Goal: Find contact information: Find contact information

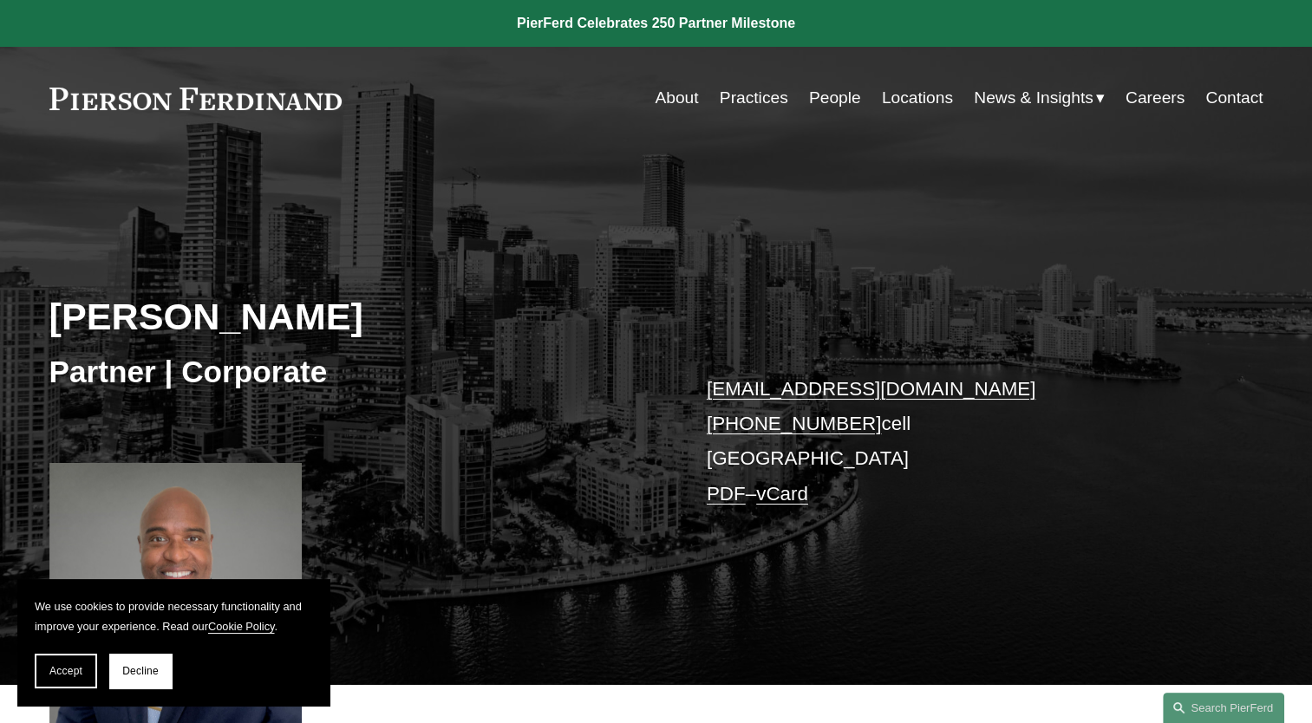
click at [823, 96] on link "People" at bounding box center [835, 97] width 52 height 33
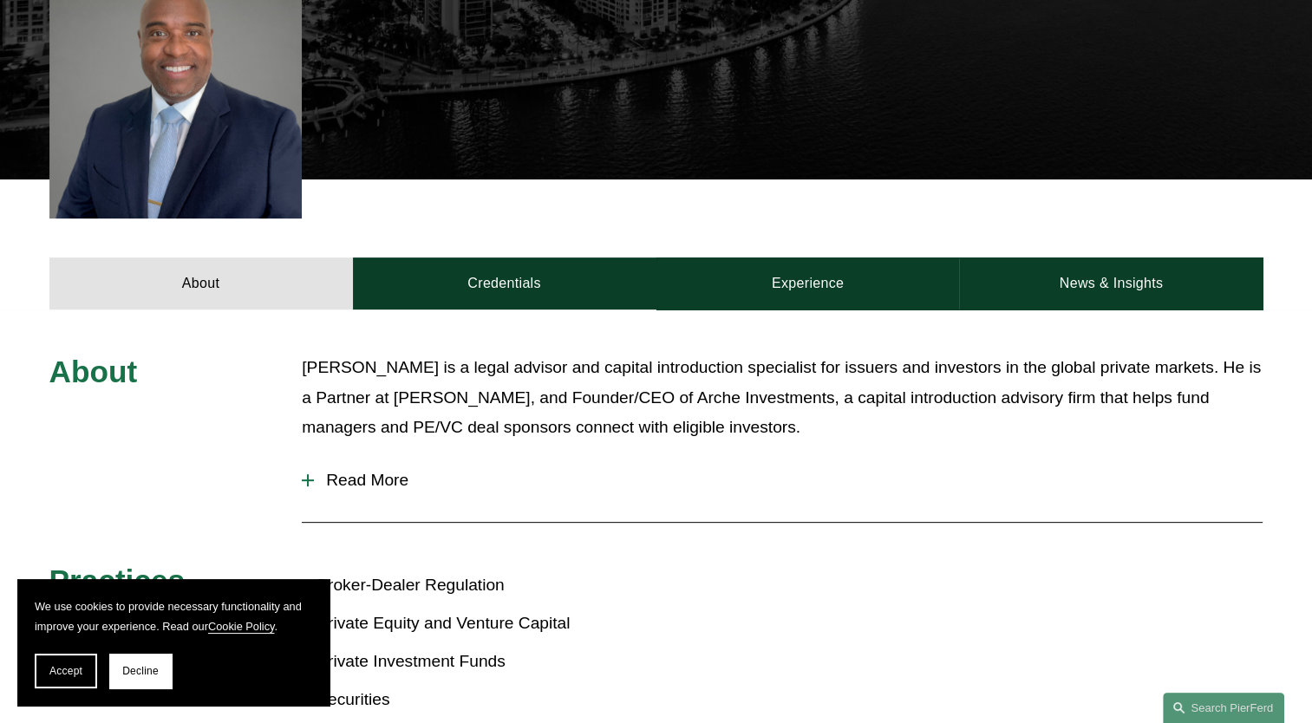
scroll to position [520, 0]
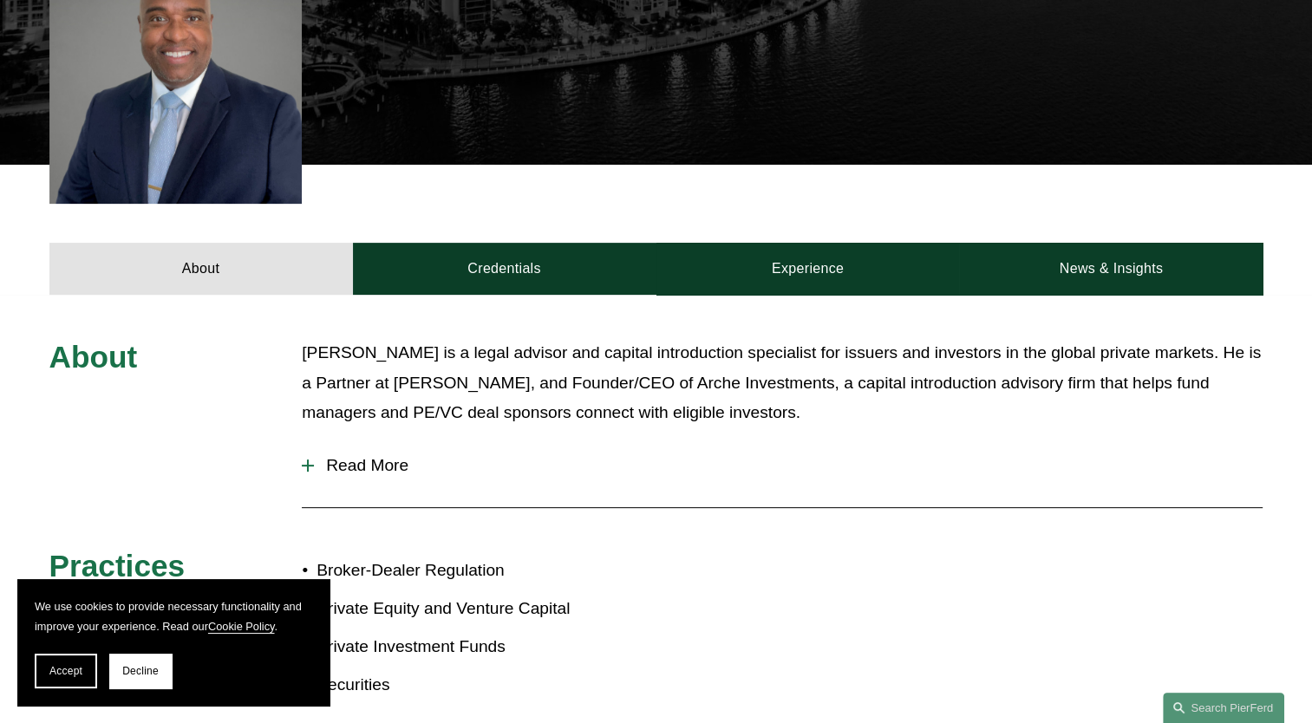
click at [339, 467] on span "Read More" at bounding box center [788, 465] width 948 height 19
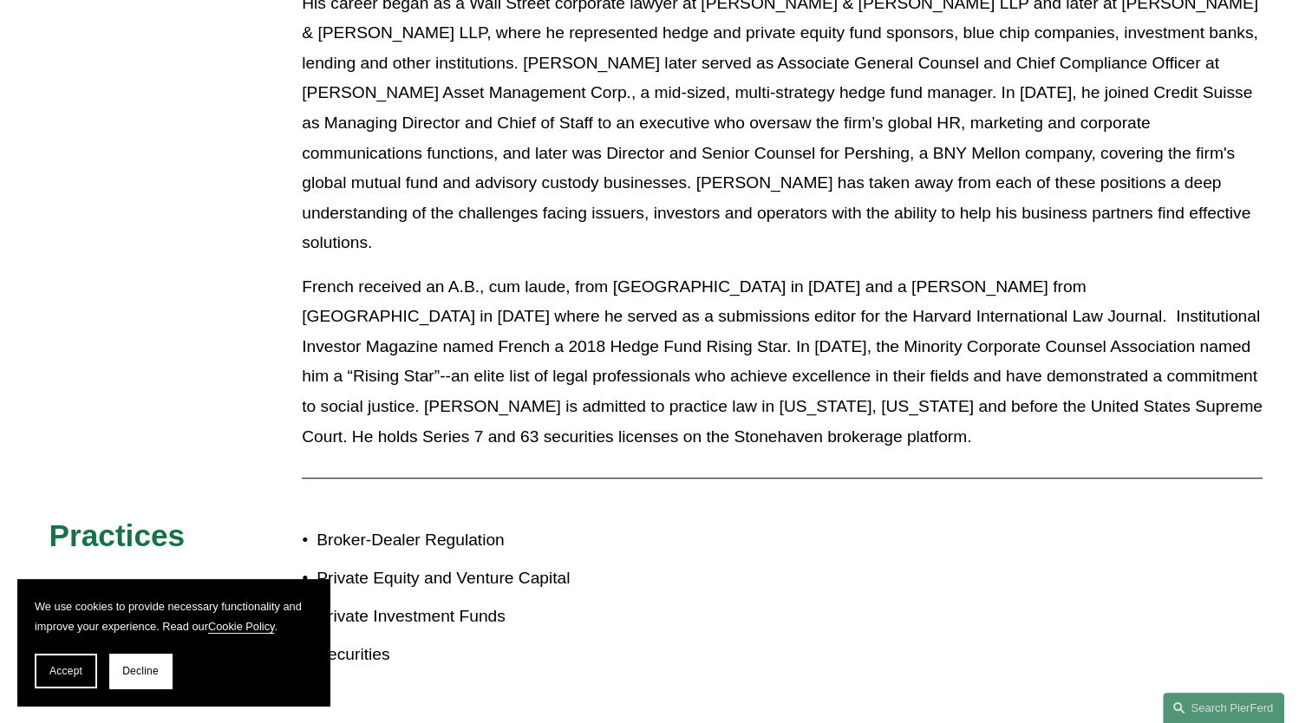
scroll to position [954, 0]
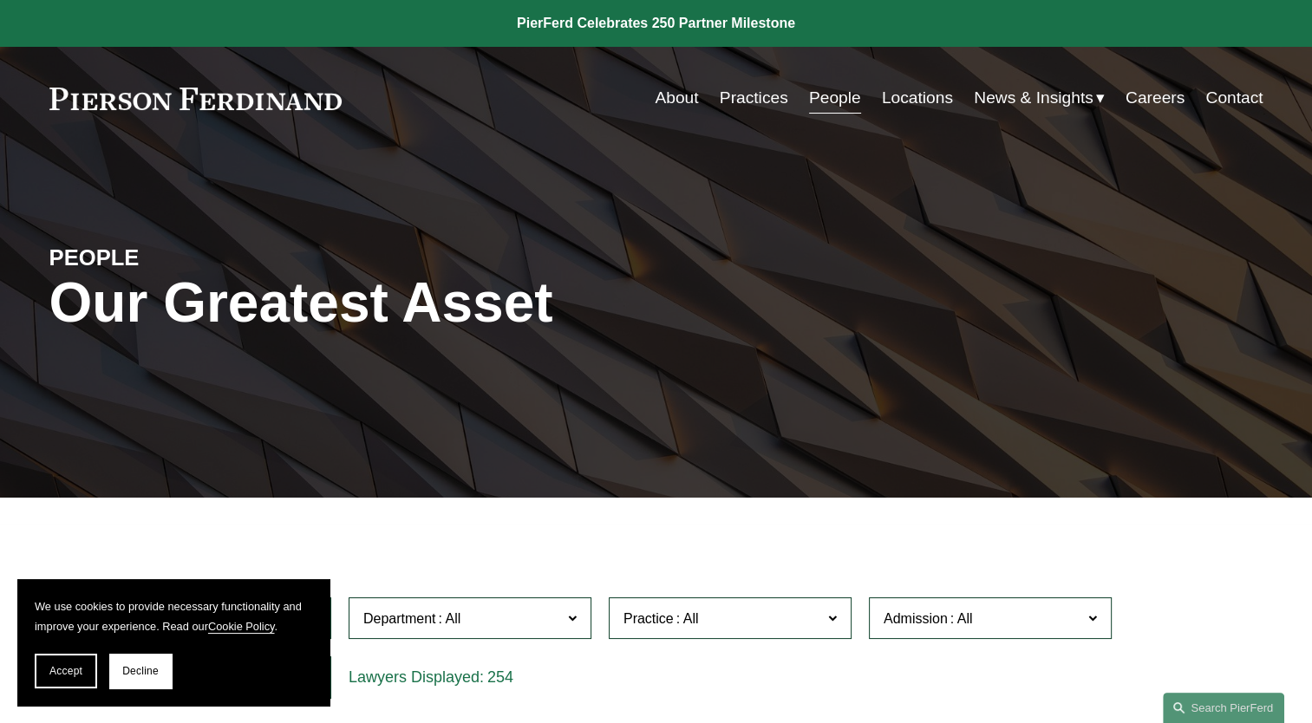
click at [678, 95] on link "About" at bounding box center [676, 97] width 43 height 33
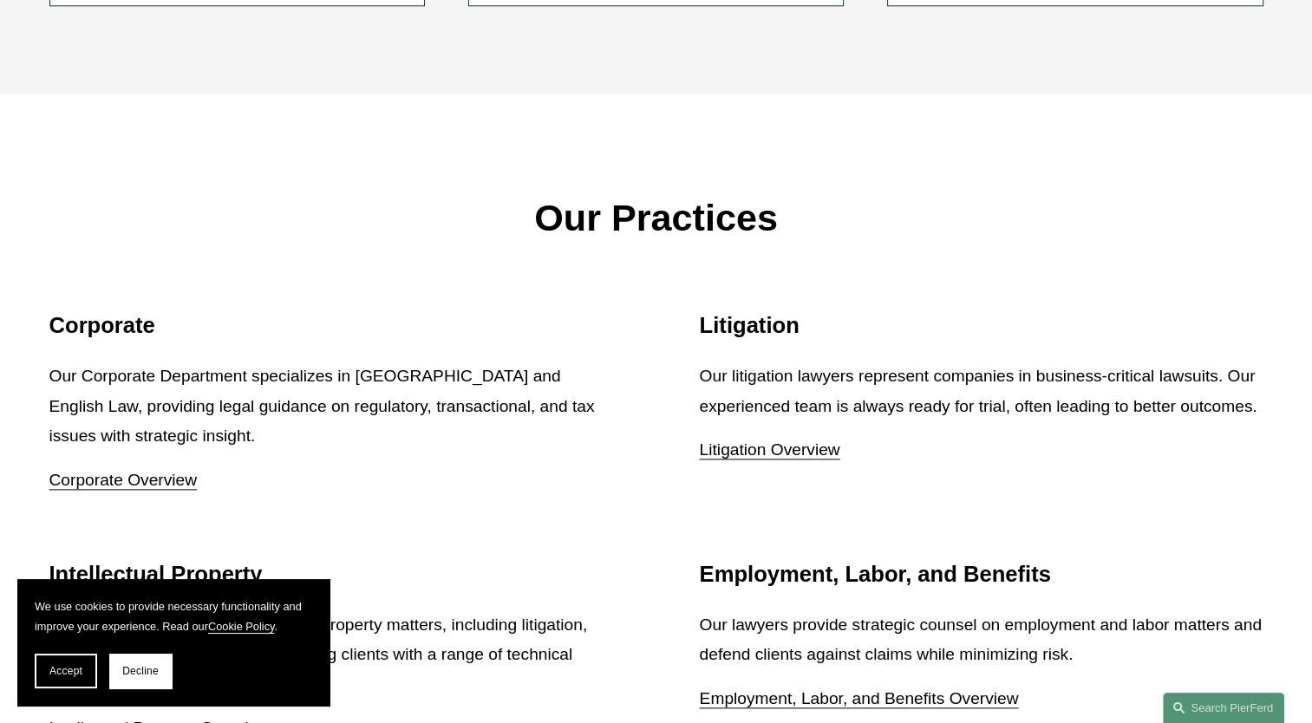
scroll to position [1994, 0]
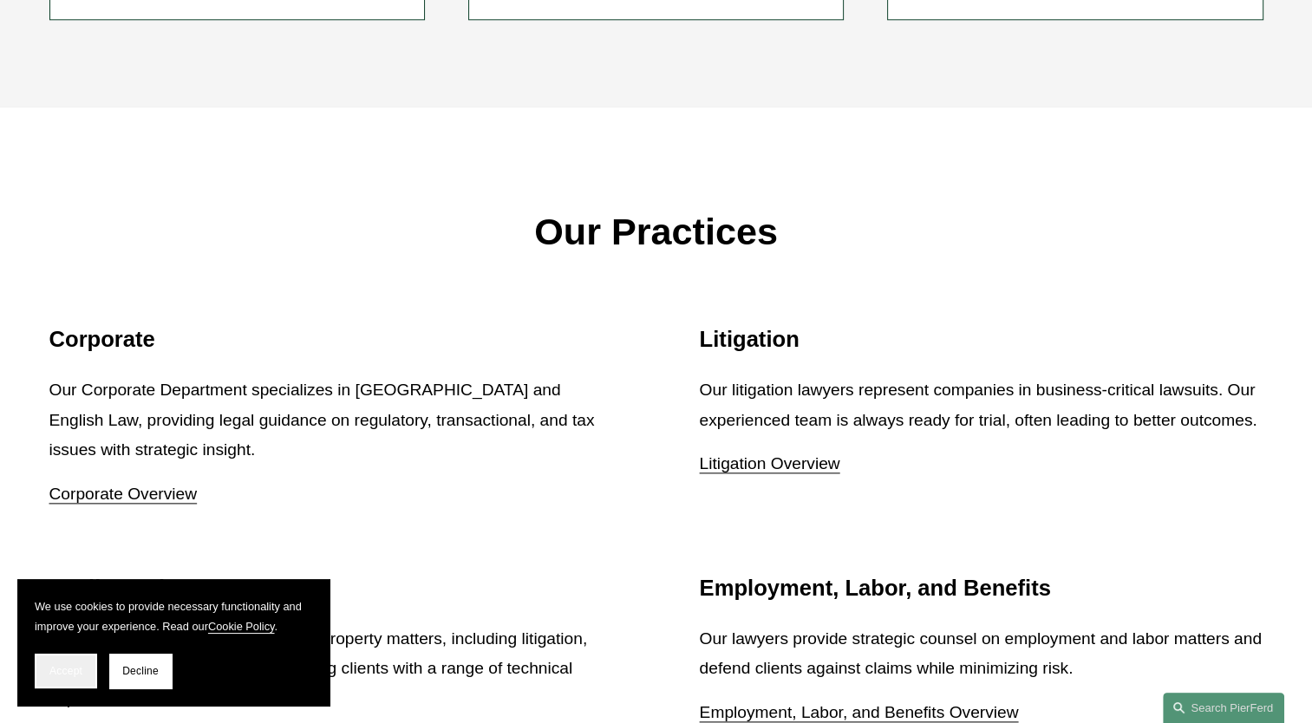
click at [55, 681] on button "Accept" at bounding box center [66, 671] width 62 height 35
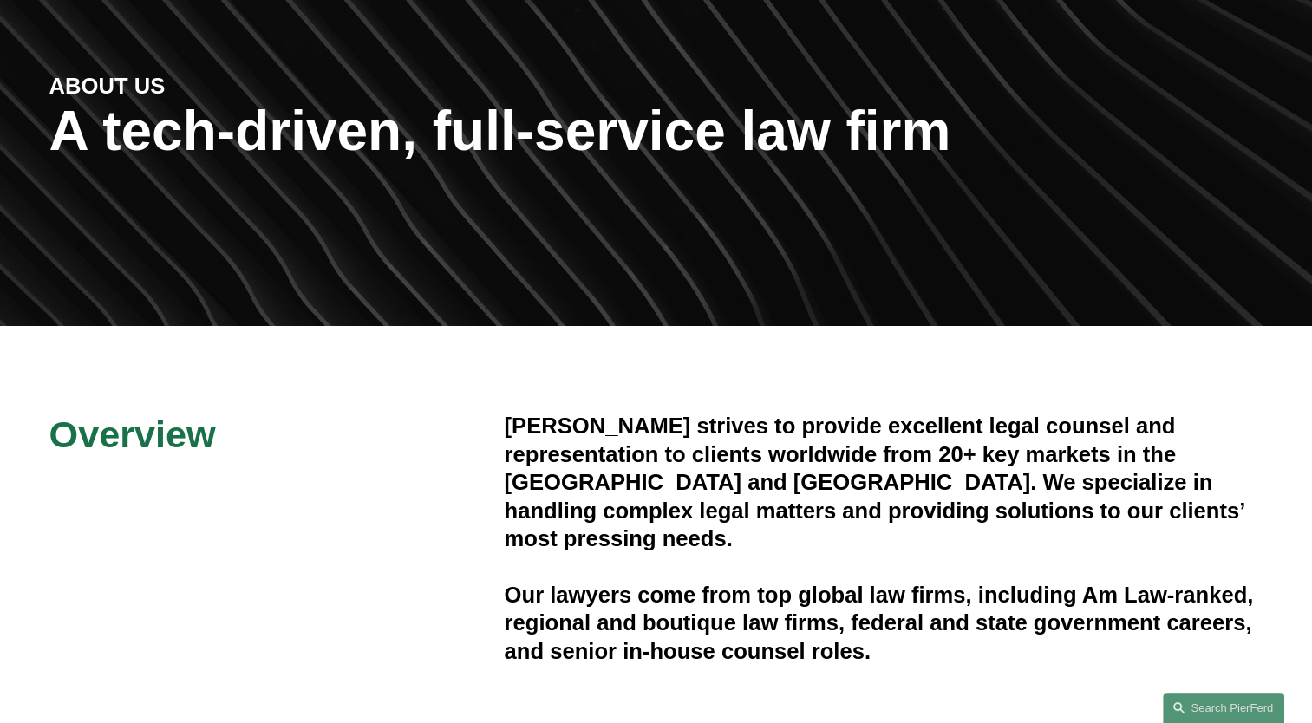
scroll to position [0, 0]
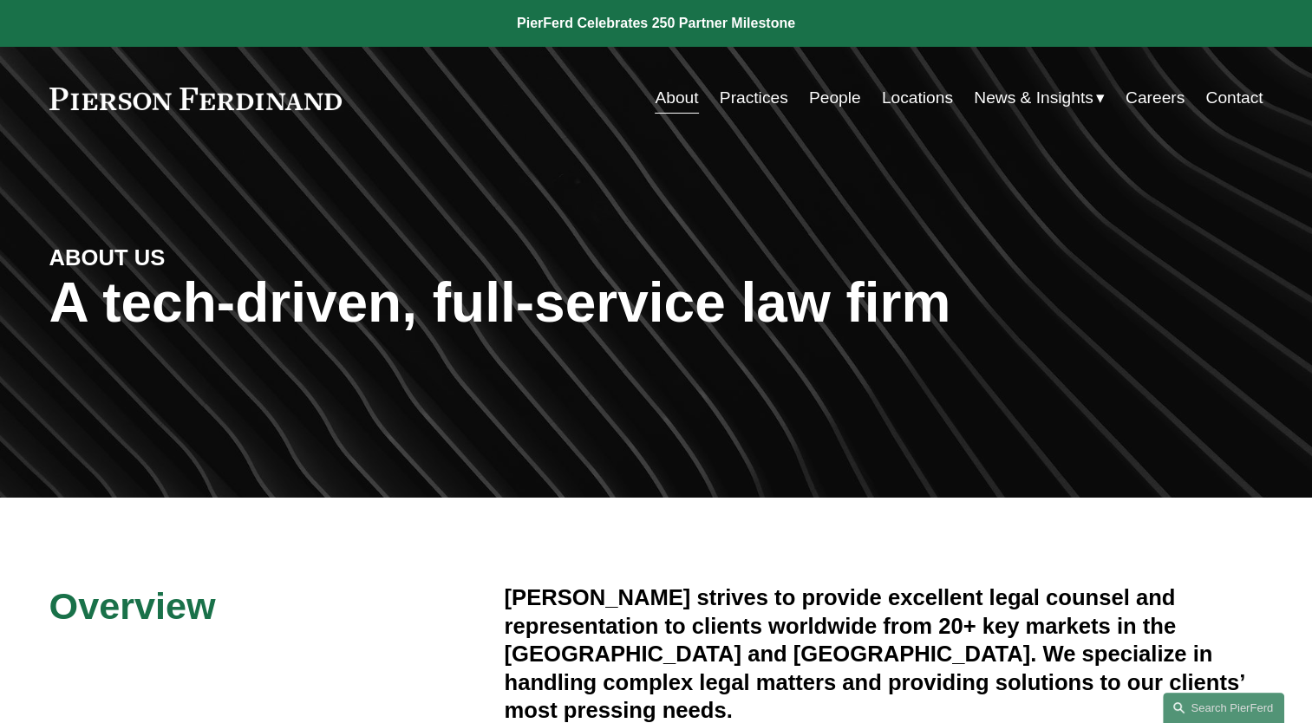
click at [1229, 104] on link "Contact" at bounding box center [1233, 97] width 57 height 33
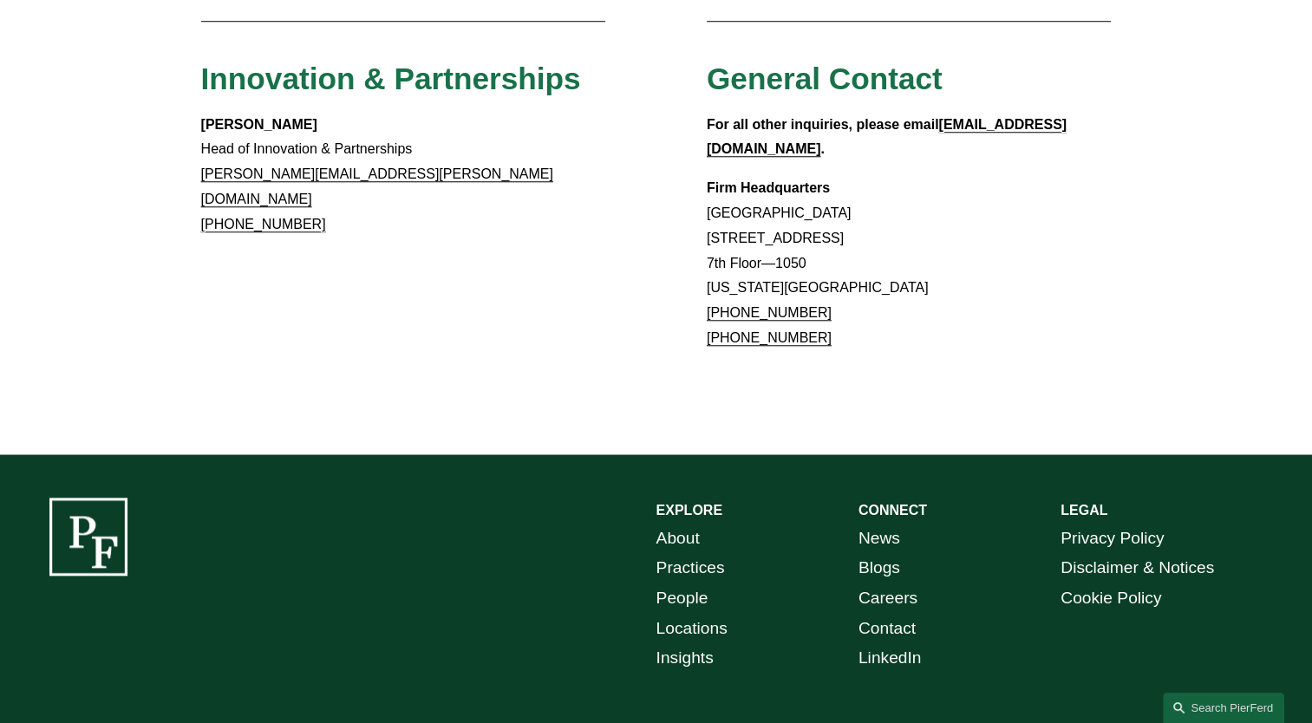
scroll to position [1619, 0]
